Goal: Task Accomplishment & Management: Manage account settings

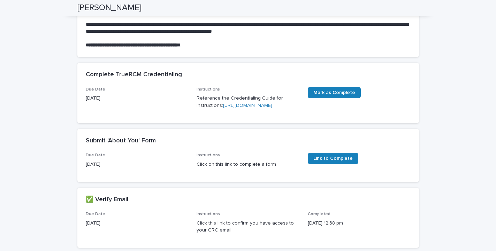
scroll to position [87, 0]
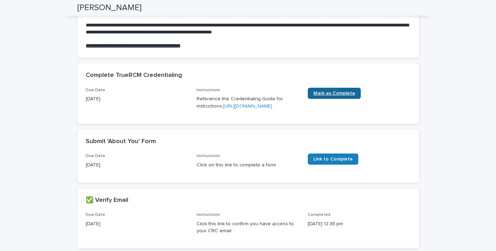
click at [327, 89] on link "Mark as Complete" at bounding box center [334, 93] width 53 height 11
click at [161, 124] on div "Due Date [DATE] Instructions Reference the Credentialing Guide for instructions…" at bounding box center [248, 106] width 342 height 36
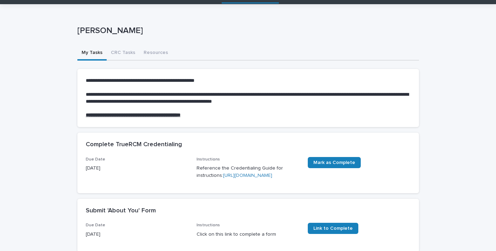
scroll to position [17, 0]
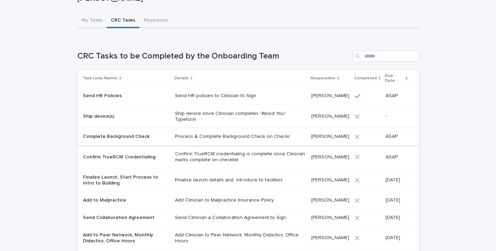
scroll to position [49, 0]
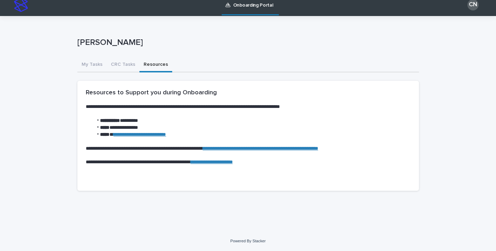
click at [159, 21] on div "**********" at bounding box center [248, 123] width 496 height 258
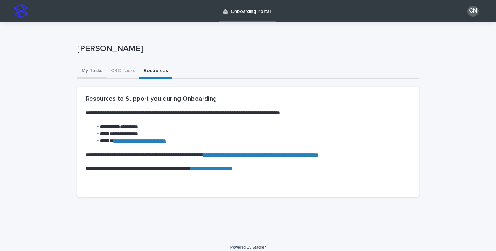
click at [93, 75] on button "My Tasks" at bounding box center [91, 71] width 29 height 15
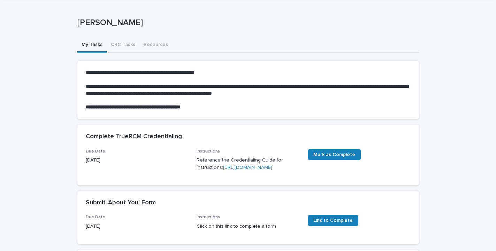
scroll to position [67, 0]
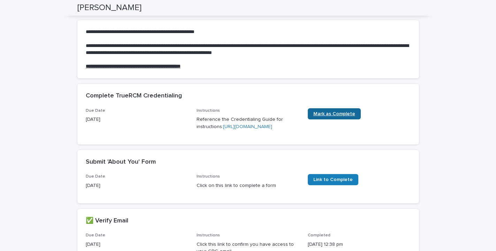
click at [332, 115] on span "Mark as Complete" at bounding box center [334, 114] width 42 height 5
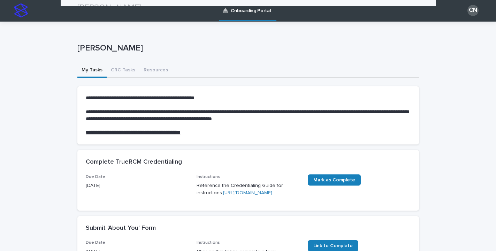
scroll to position [0, 0]
